Goal: Information Seeking & Learning: Learn about a topic

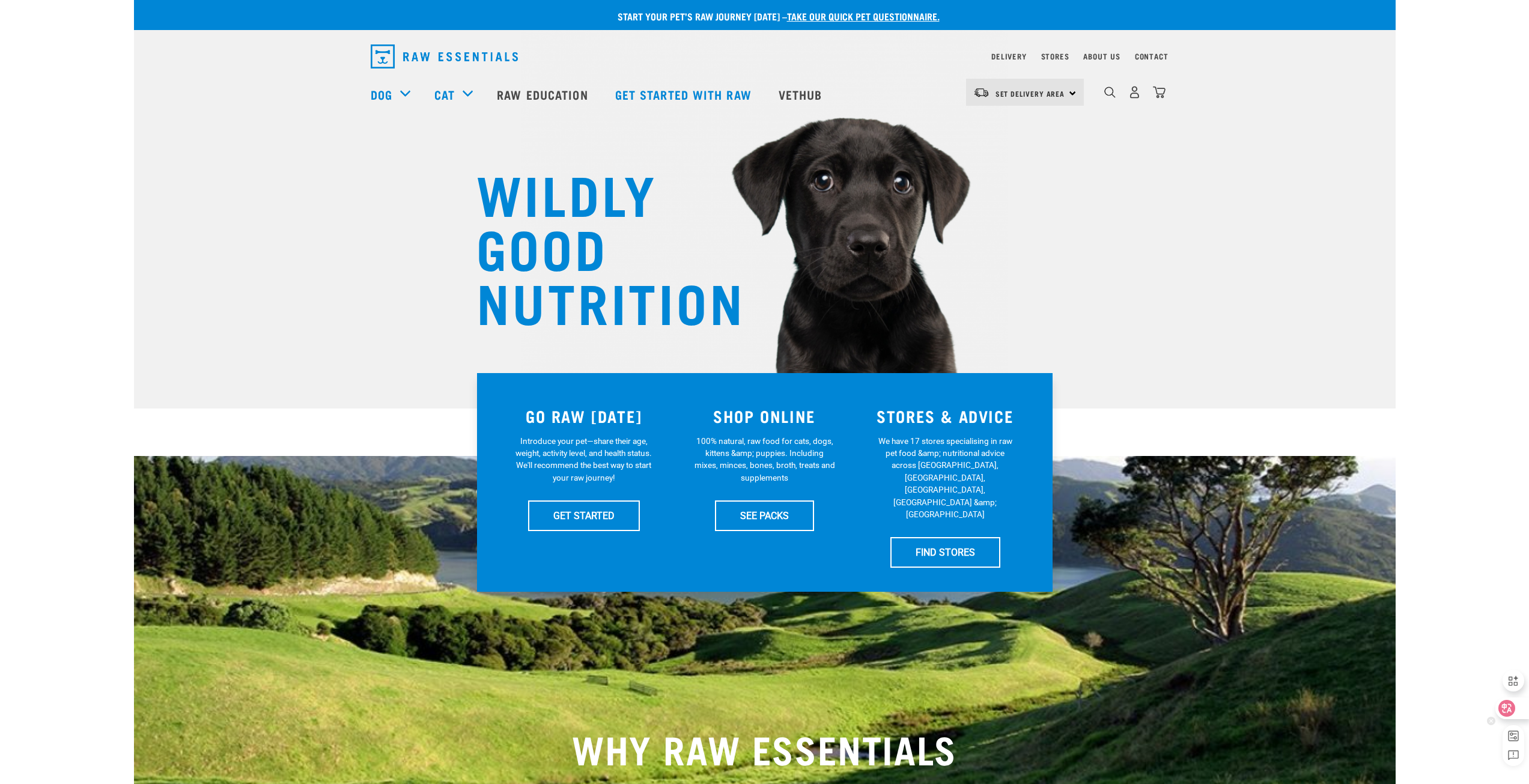
click at [1500, 708] on icon at bounding box center [1506, 708] width 12 height 12
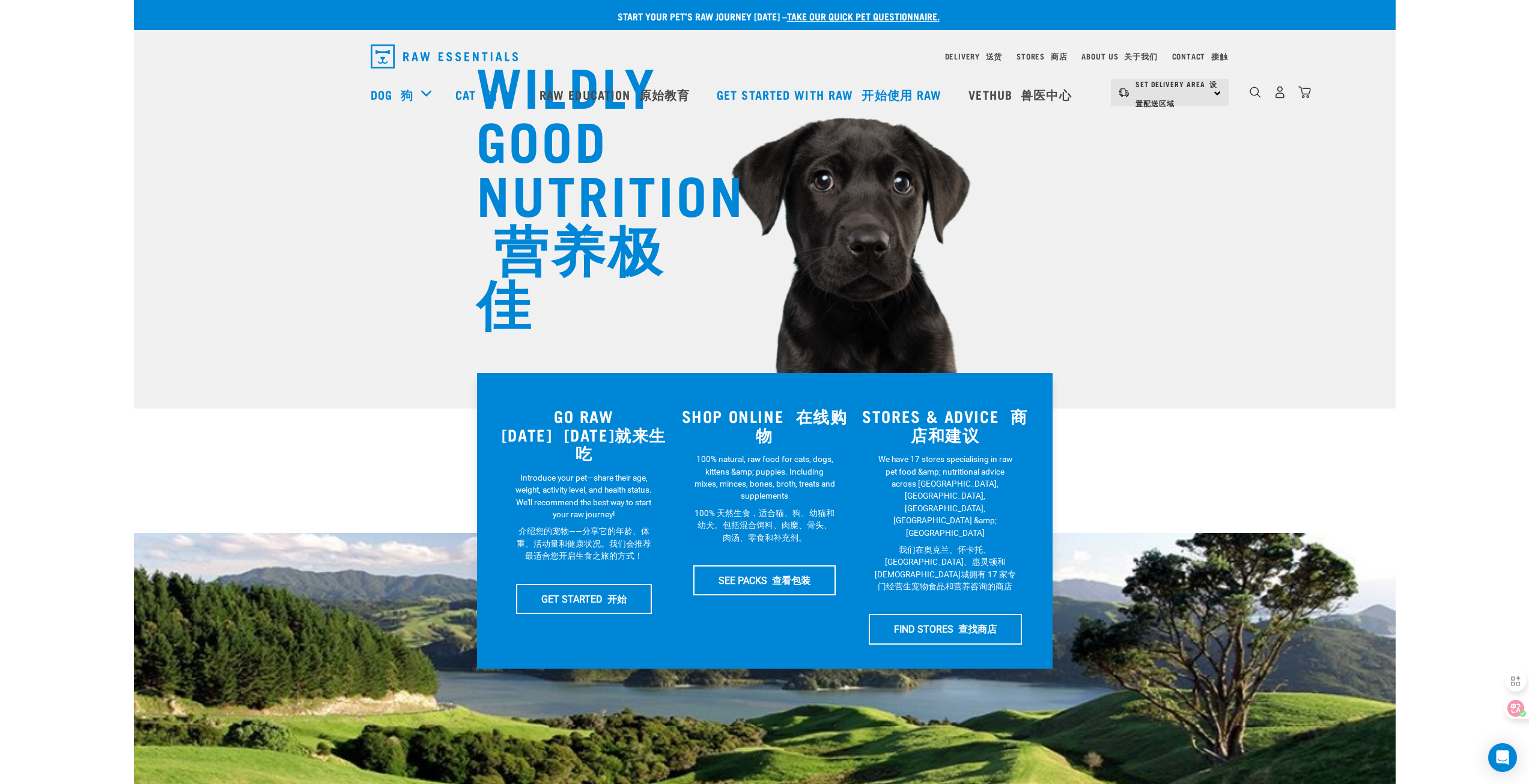
drag, startPoint x: 1415, startPoint y: 489, endPoint x: 1391, endPoint y: 490, distance: 24.0
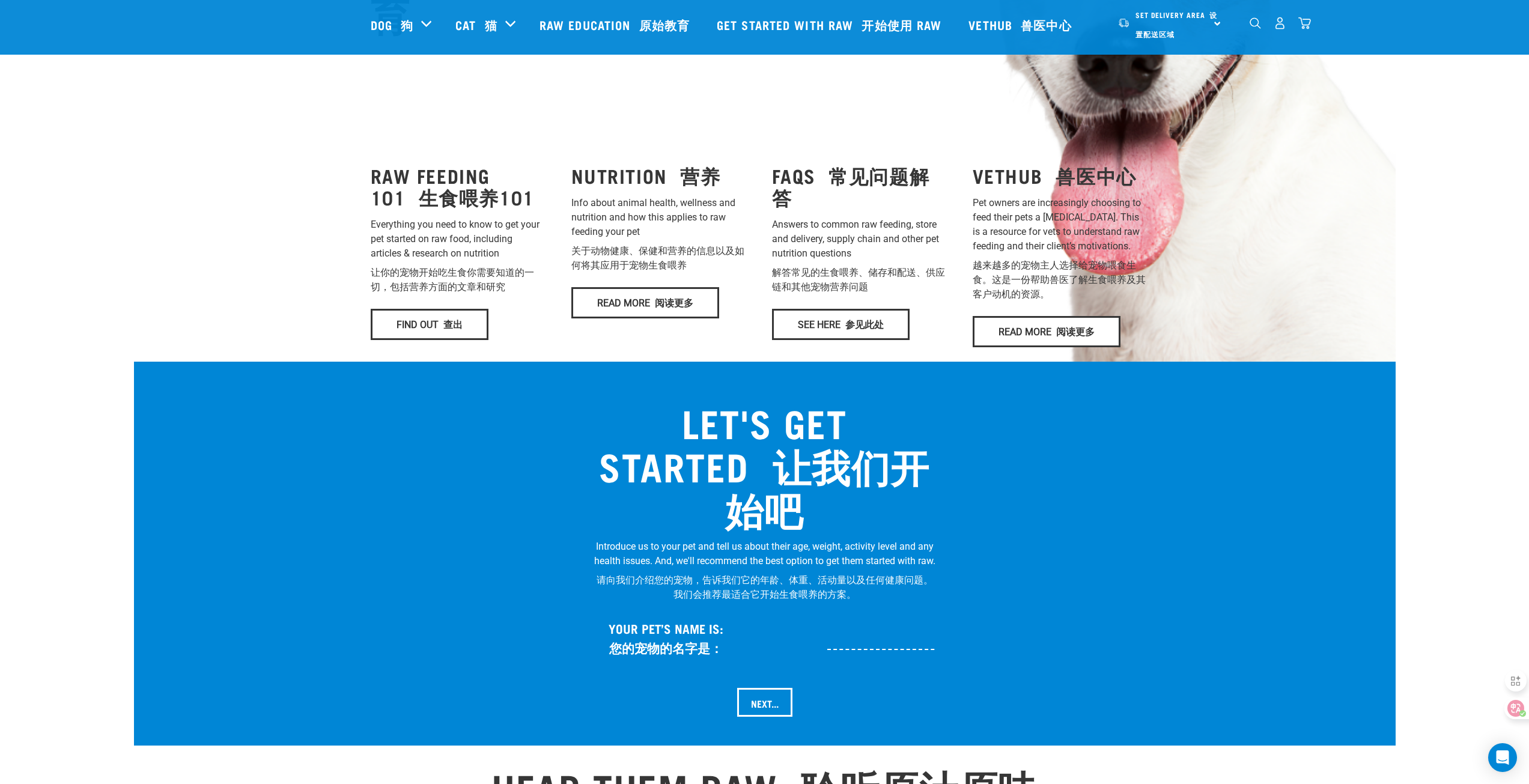
scroll to position [1081, 0]
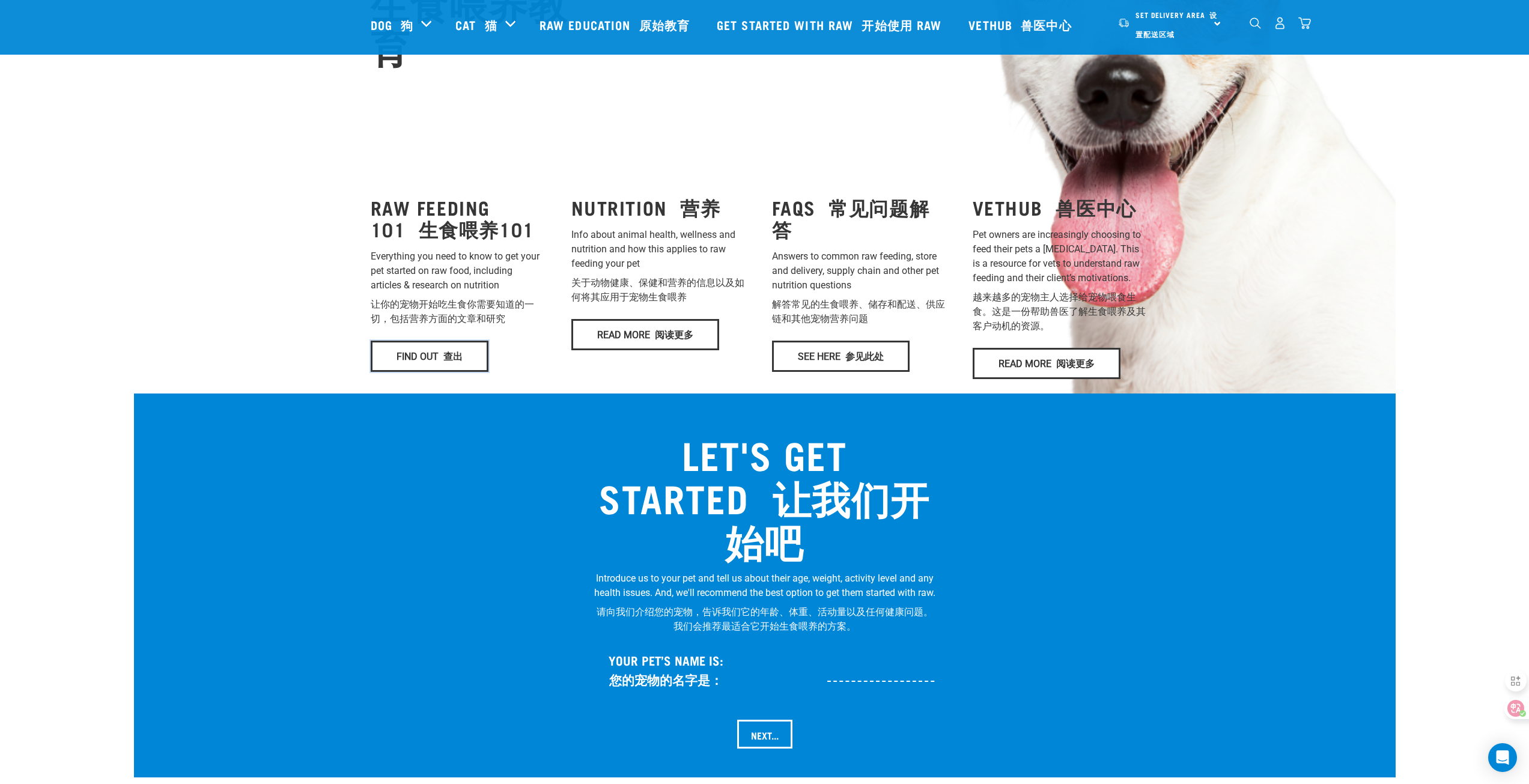
click at [439, 341] on link "Find Out 查出" at bounding box center [430, 356] width 118 height 31
click at [452, 350] on font "查出" at bounding box center [453, 356] width 19 height 11
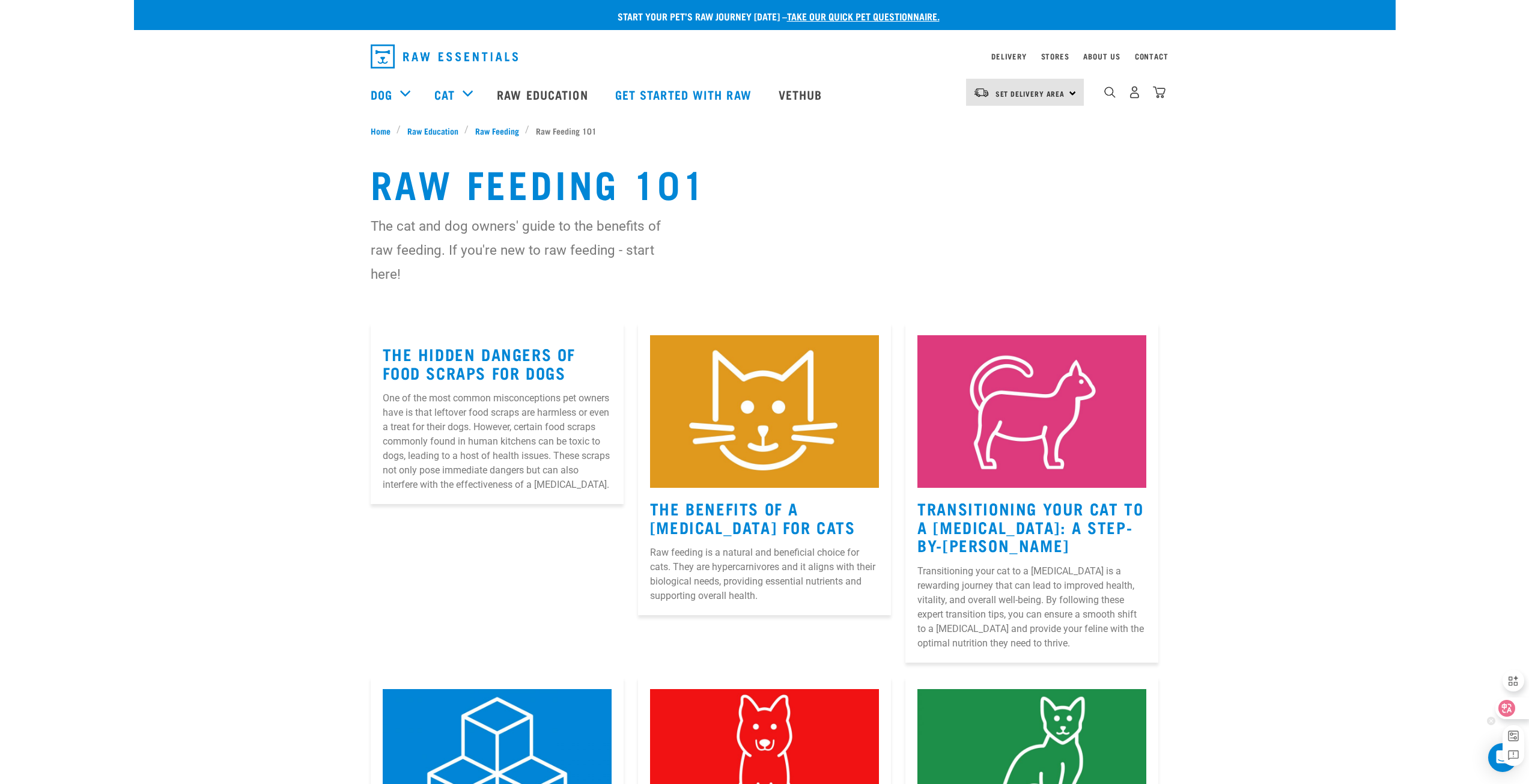
click at [1511, 708] on icon at bounding box center [1506, 708] width 12 height 12
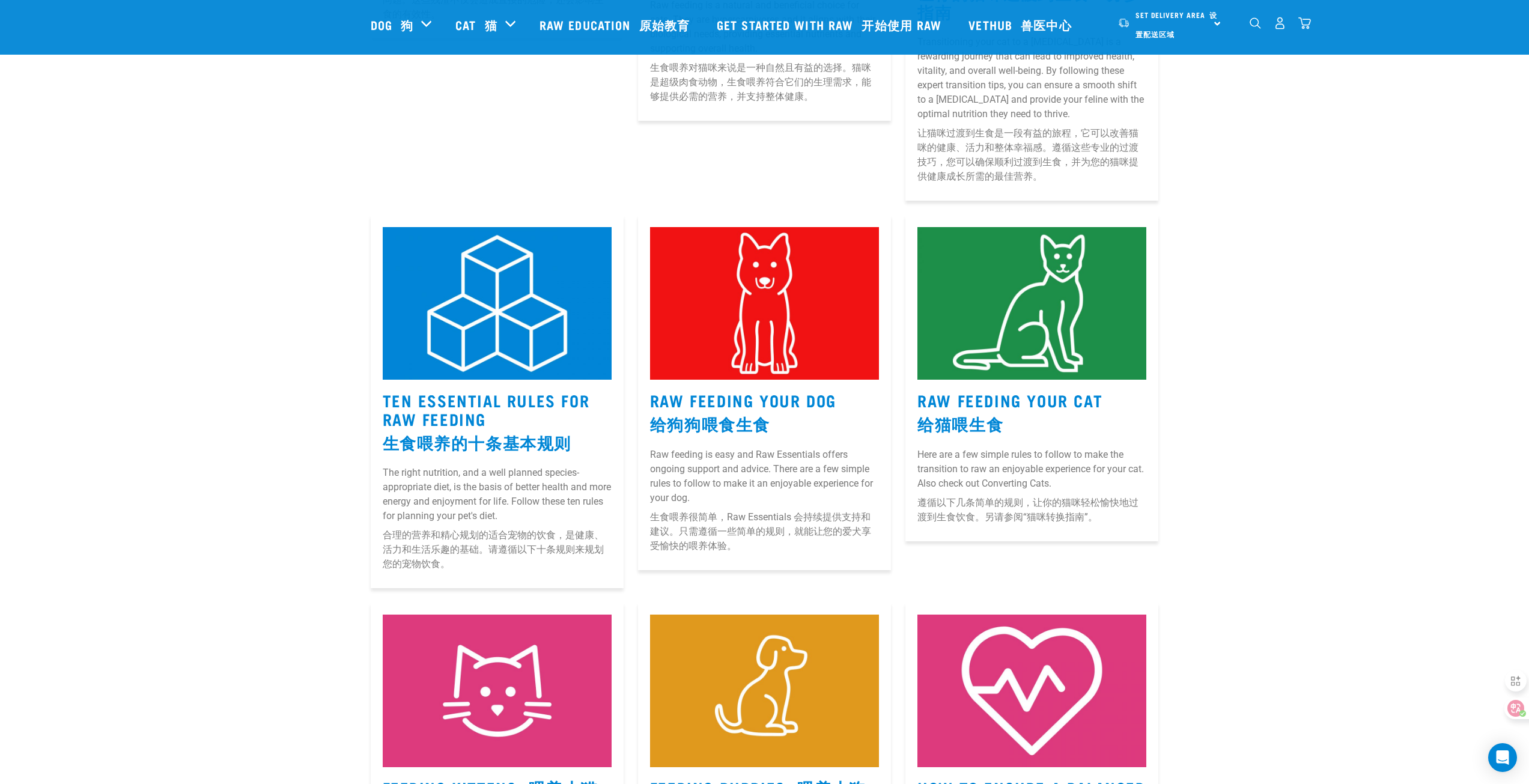
scroll to position [541, 0]
